Goal: Task Accomplishment & Management: Complete application form

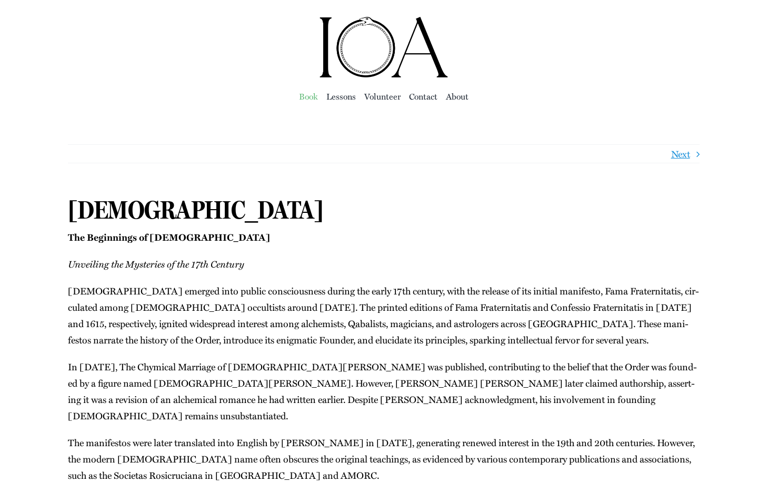
click at [314, 97] on span "Book" at bounding box center [308, 96] width 19 height 15
click at [339, 98] on span "Lessons" at bounding box center [340, 96] width 29 height 15
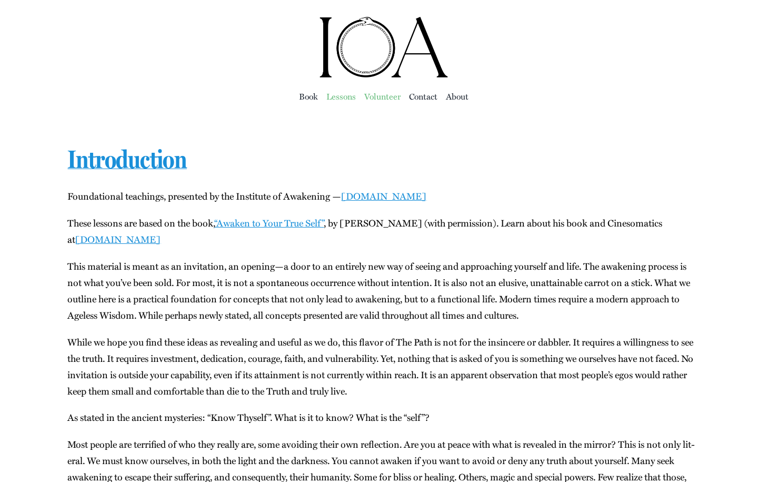
click at [383, 97] on span "Vol­un­teer" at bounding box center [382, 96] width 36 height 15
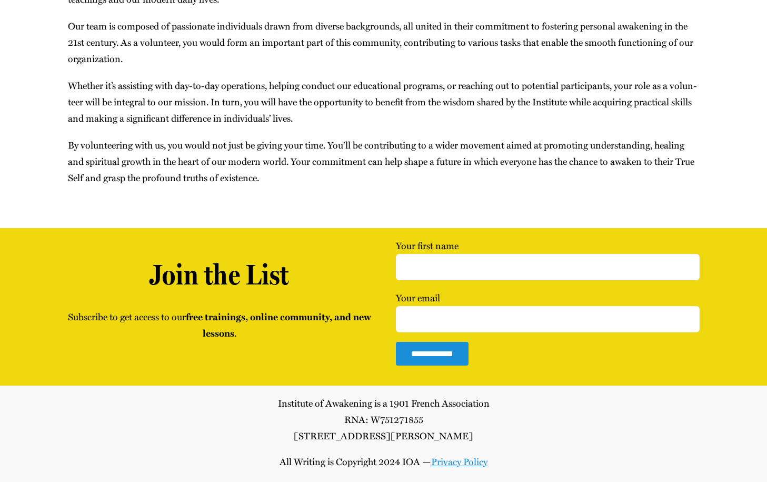
scroll to position [169, 0]
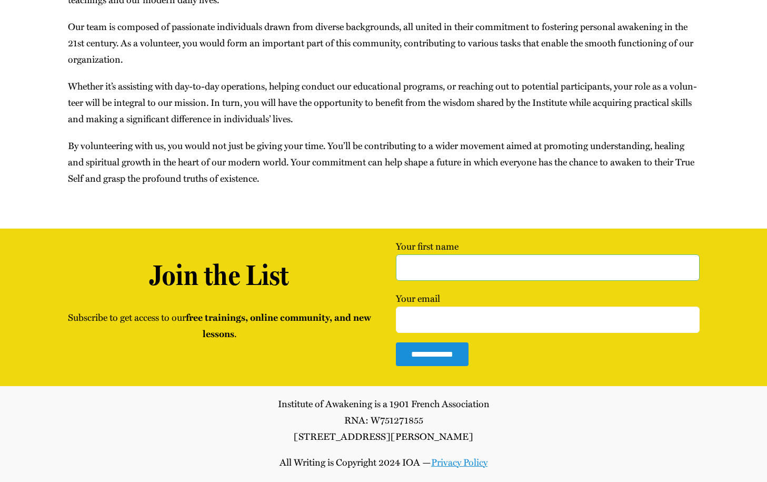
click at [683, 261] on input "Your first name" at bounding box center [547, 267] width 303 height 26
type input "Shoeb Musa"
type input "smusa@hotmail.co.uk"
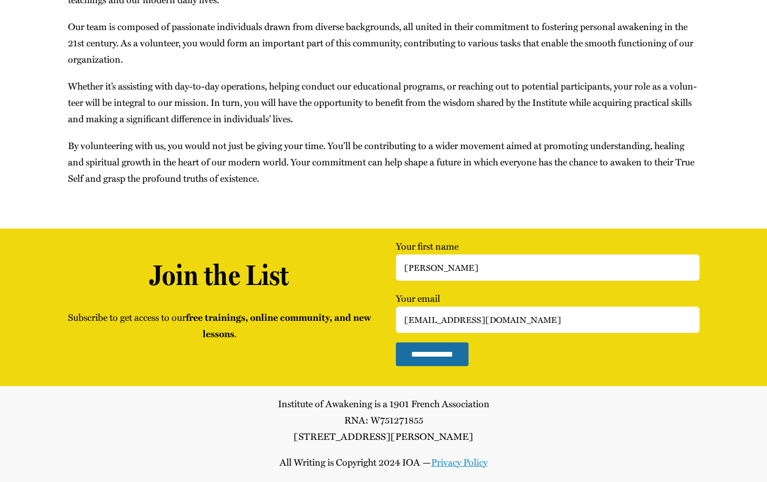
click at [446, 354] on input "**********" at bounding box center [432, 354] width 73 height 24
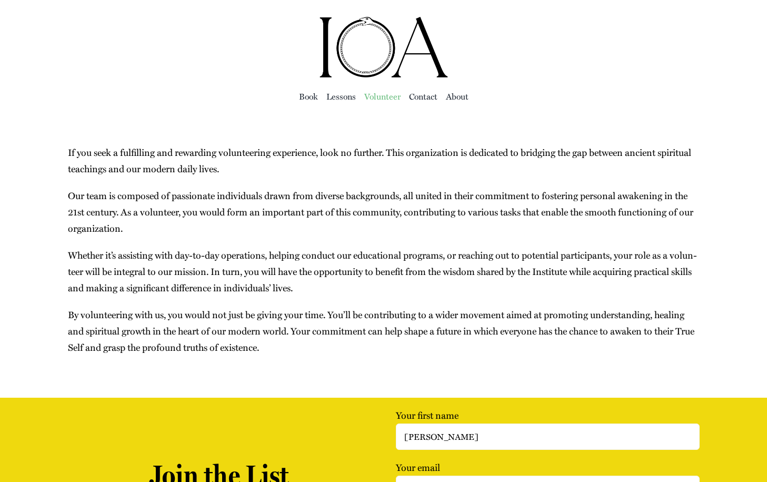
scroll to position [0, 0]
click at [454, 98] on span "About" at bounding box center [457, 96] width 23 height 15
